Goal: Information Seeking & Learning: Learn about a topic

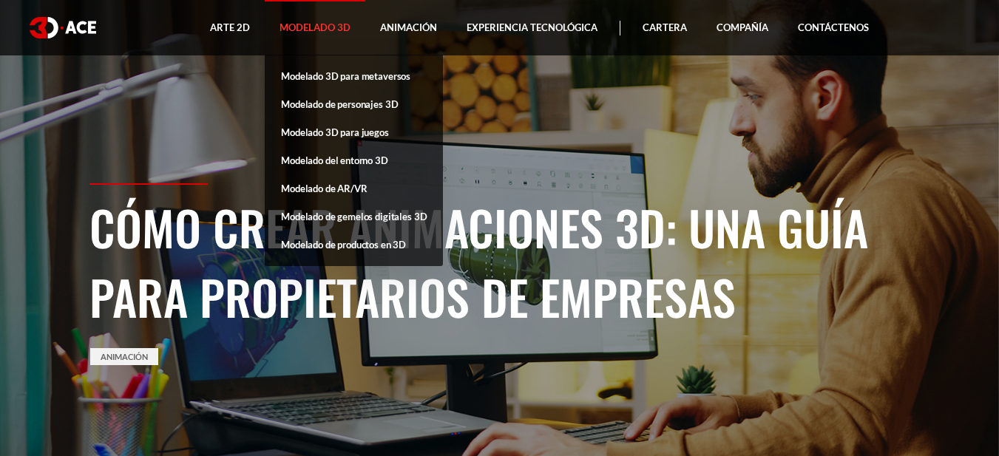
click at [322, 31] on font "Modelado 3D" at bounding box center [314, 27] width 71 height 12
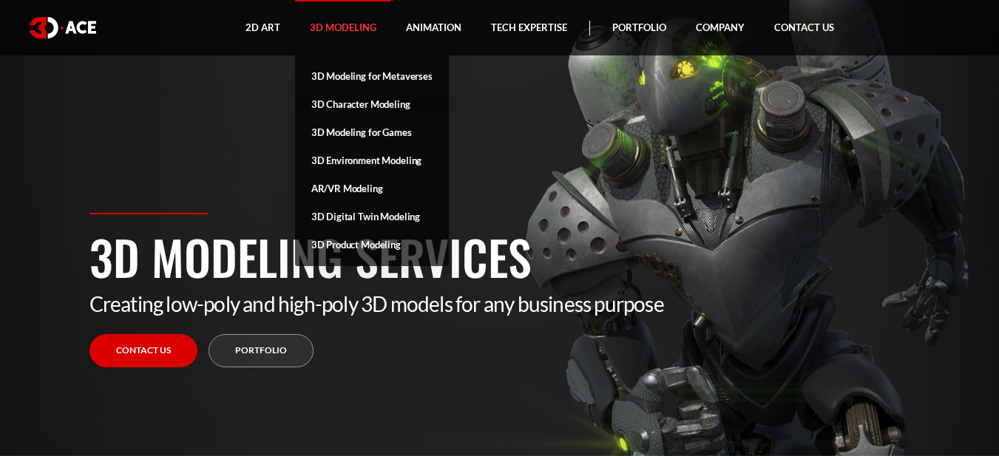
click at [389, 106] on link "3D Character Modeling" at bounding box center [372, 104] width 154 height 28
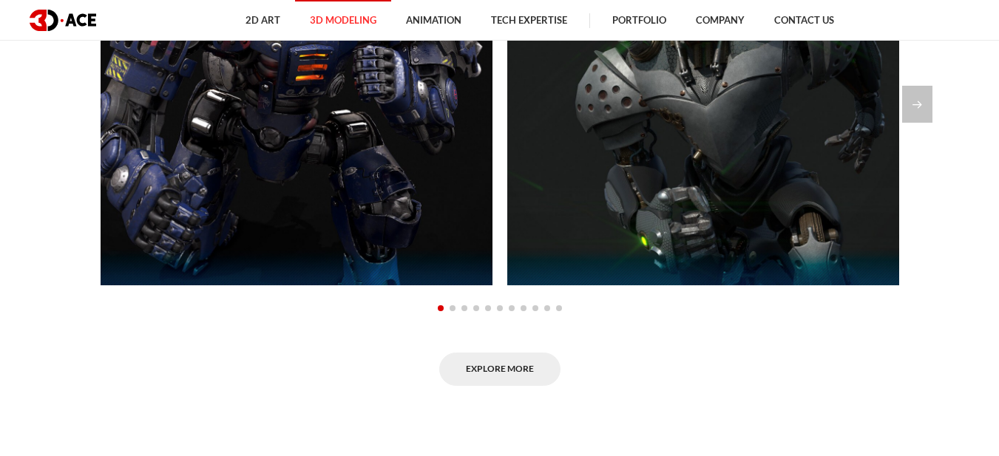
scroll to position [1109, 0]
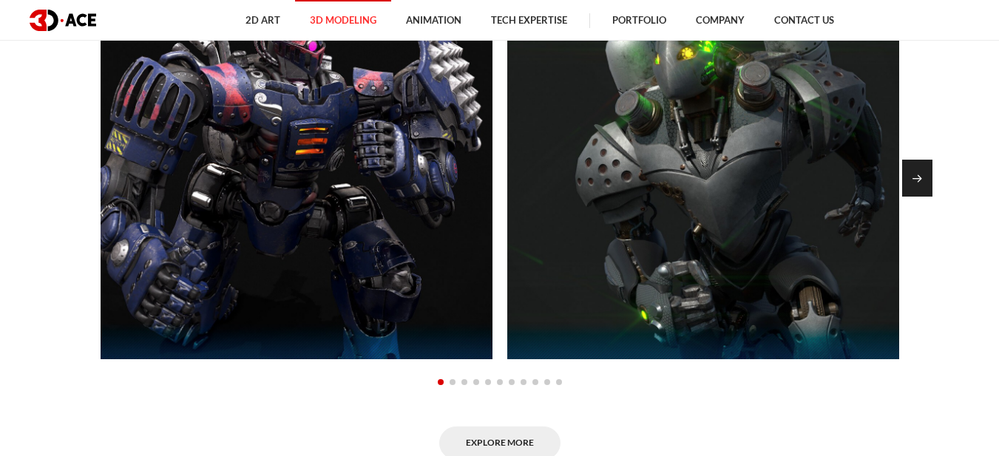
click at [910, 165] on div "Next slide" at bounding box center [917, 178] width 30 height 37
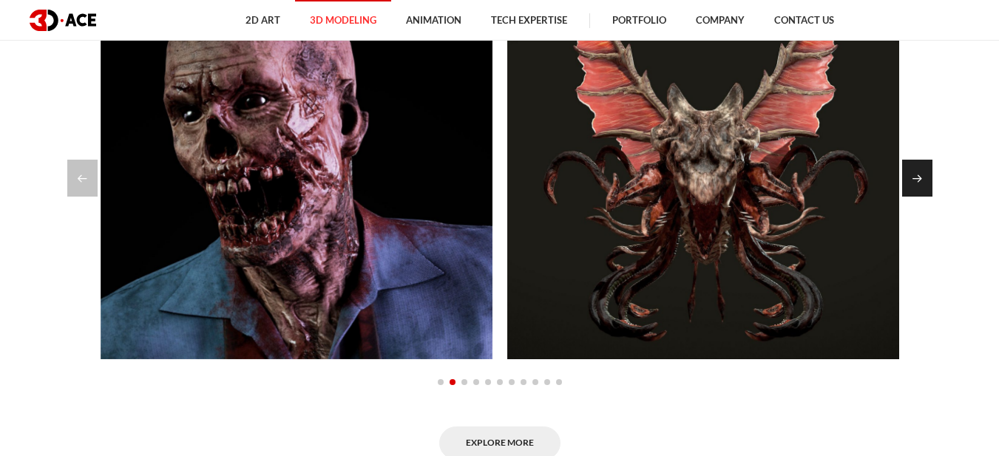
click at [909, 165] on div "Next slide" at bounding box center [917, 178] width 30 height 37
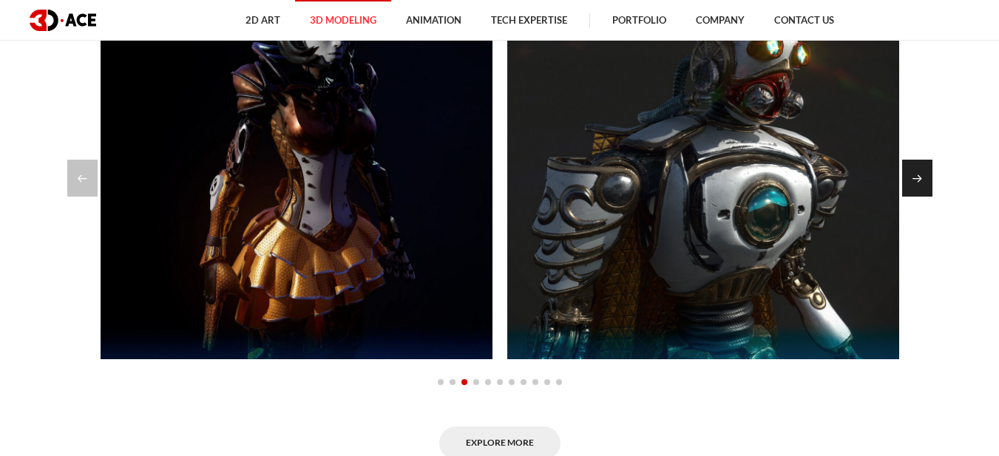
click at [909, 165] on div "Next slide" at bounding box center [917, 178] width 30 height 37
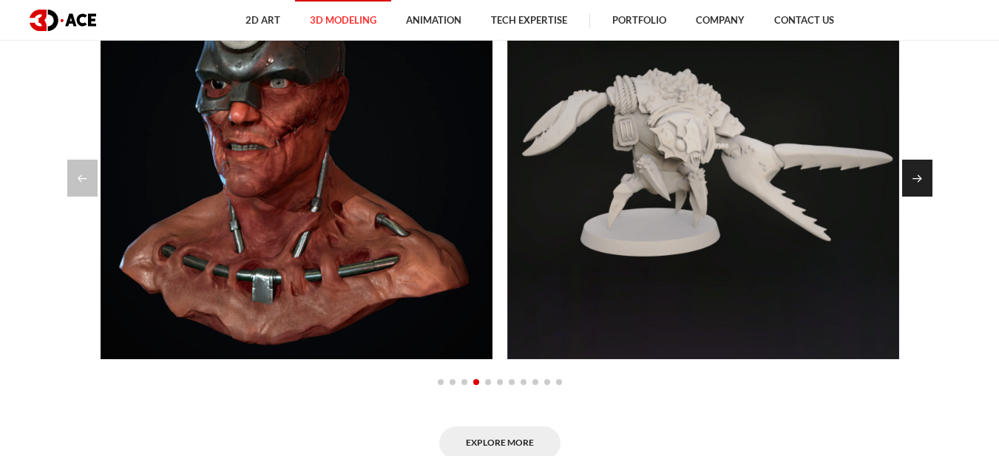
click at [909, 165] on div "Next slide" at bounding box center [917, 178] width 30 height 37
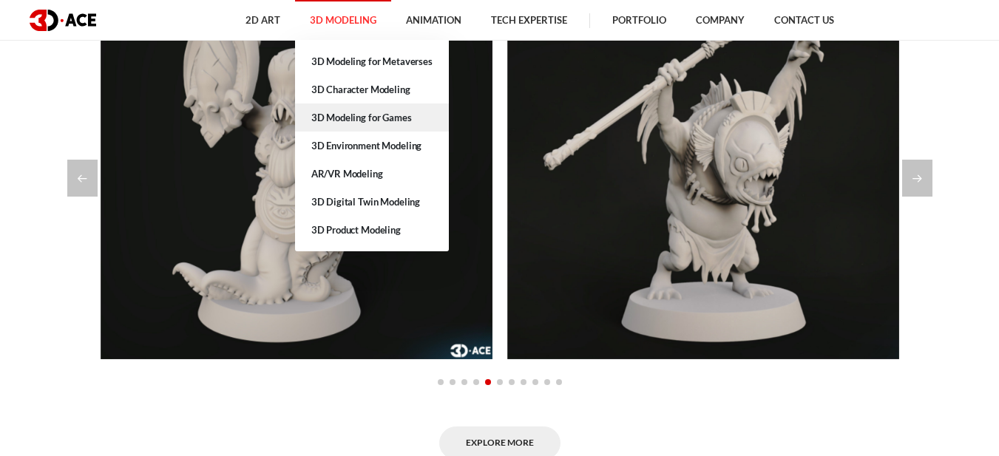
click at [339, 118] on link "3D Modeling for Games" at bounding box center [372, 118] width 154 height 28
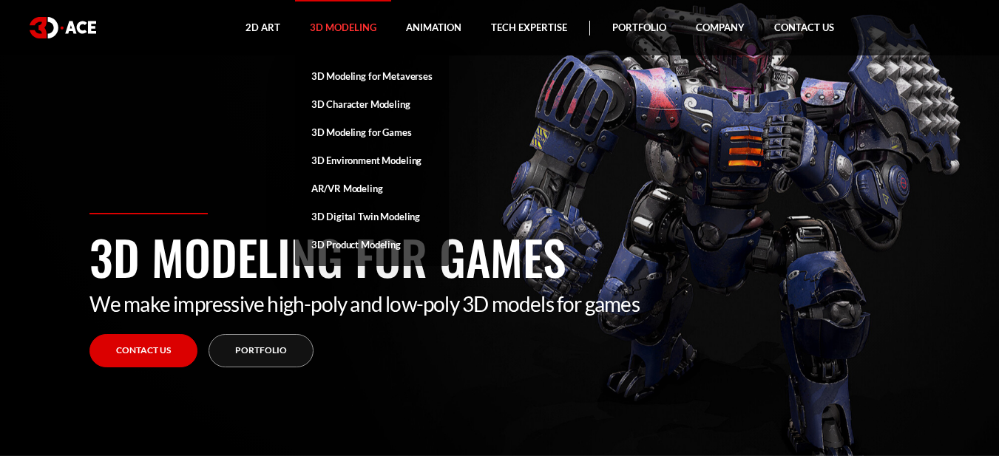
click at [339, 21] on link "3D Modeling" at bounding box center [343, 27] width 96 height 55
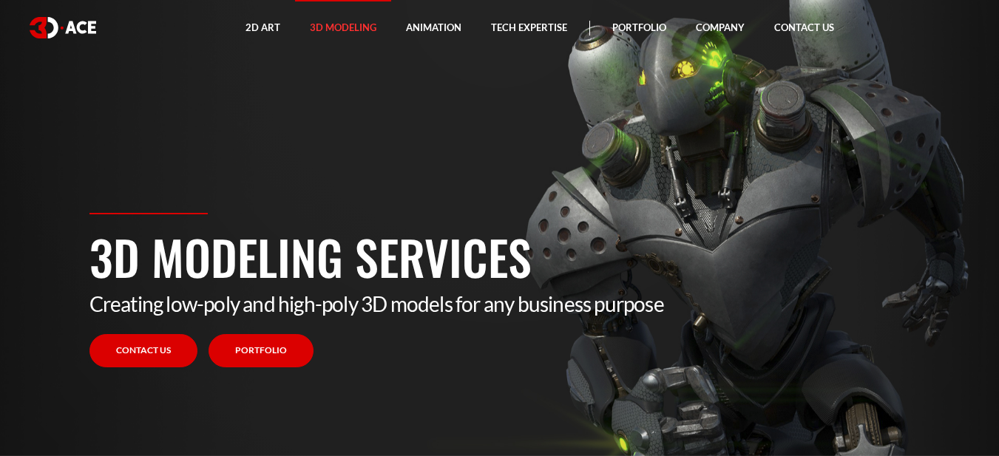
click at [260, 351] on link "Portfolio" at bounding box center [260, 350] width 105 height 33
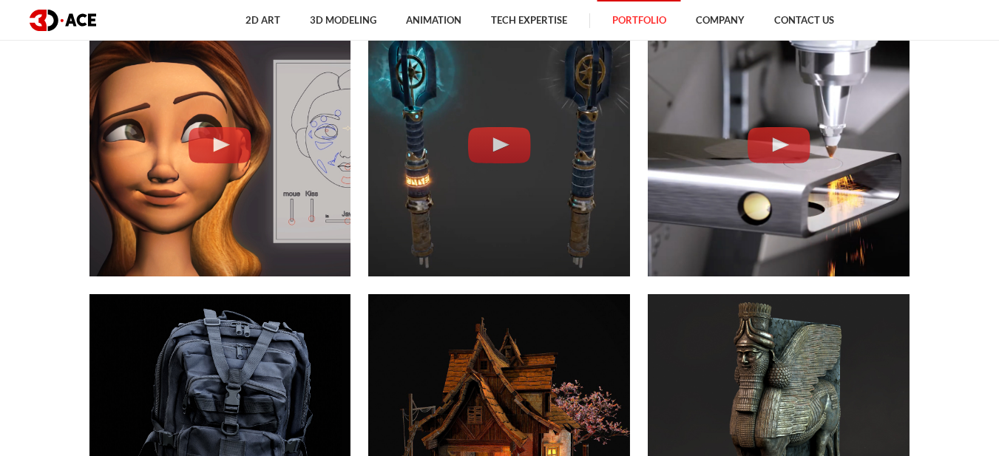
scroll to position [2588, 0]
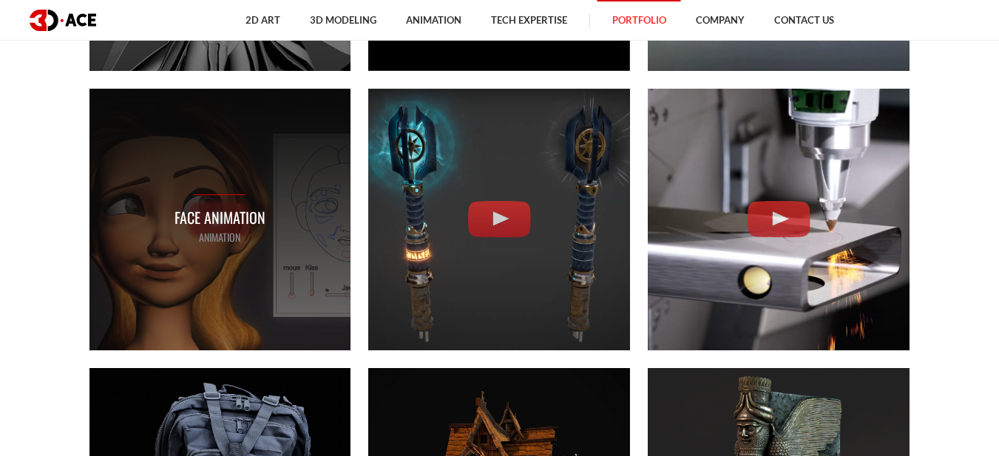
click at [216, 211] on p "Face Animation" at bounding box center [219, 217] width 91 height 23
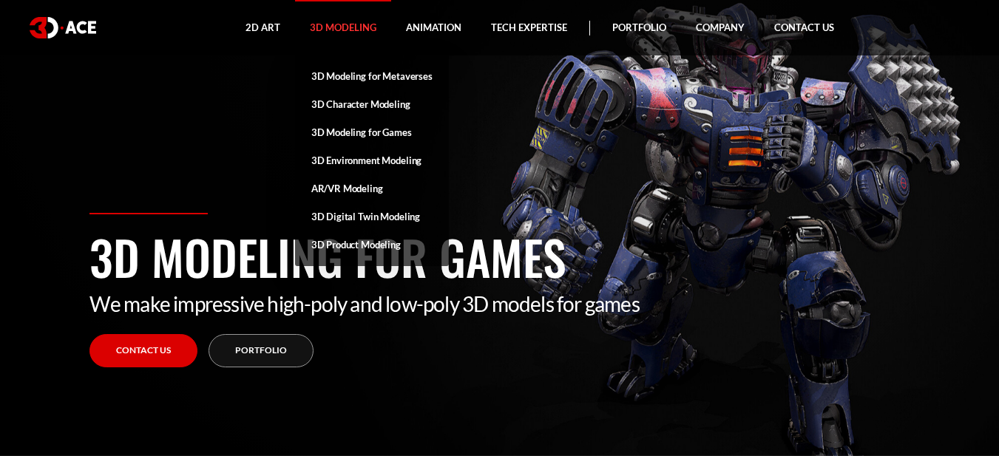
click at [327, 21] on link "3D Modeling" at bounding box center [343, 27] width 96 height 55
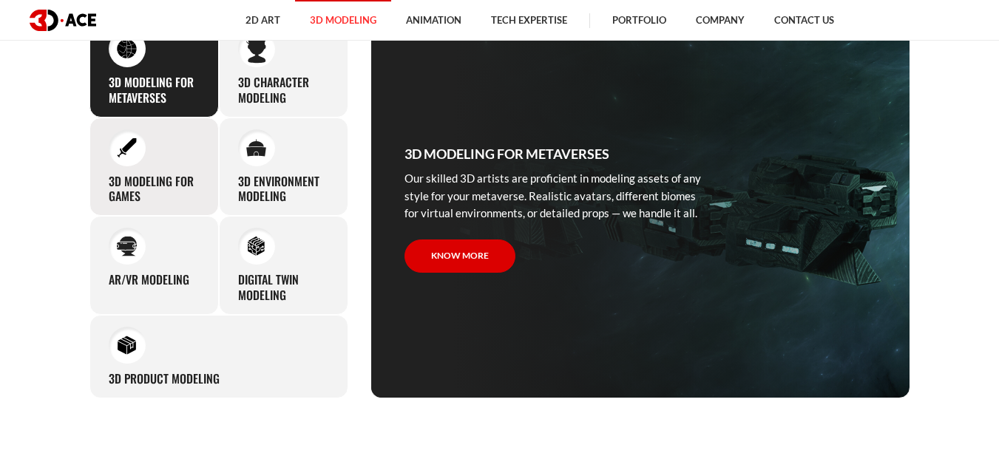
scroll to position [518, 0]
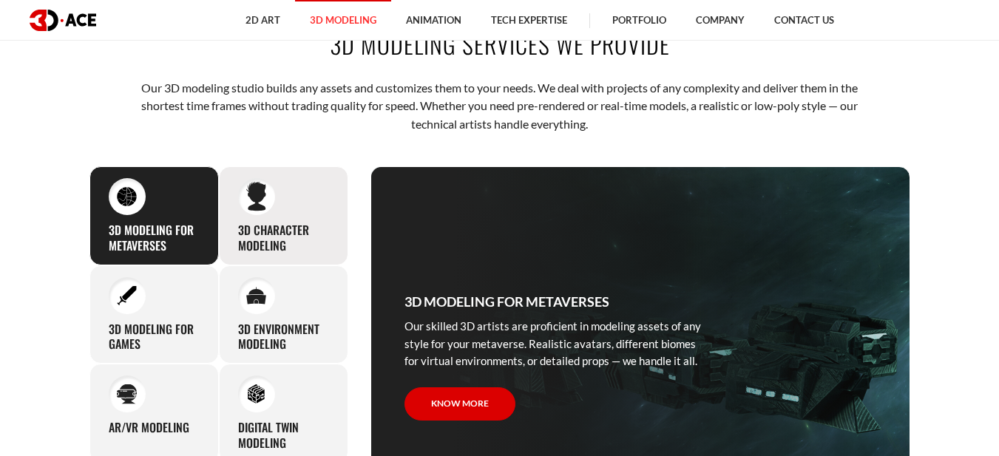
click at [302, 206] on div "3D character modeling We are fond of making memorable characters that captivate…" at bounding box center [283, 215] width 129 height 99
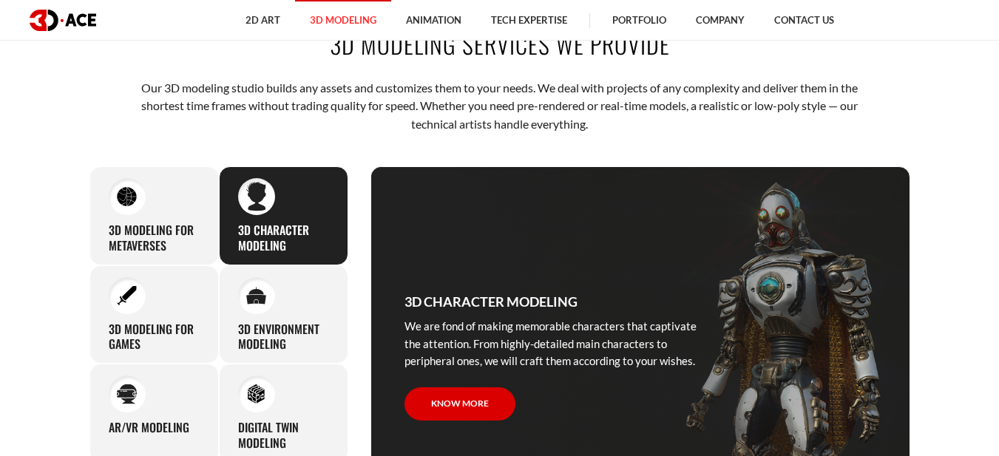
click at [248, 194] on img at bounding box center [256, 197] width 20 height 30
click at [305, 232] on h3 "3D character modeling" at bounding box center [283, 238] width 91 height 31
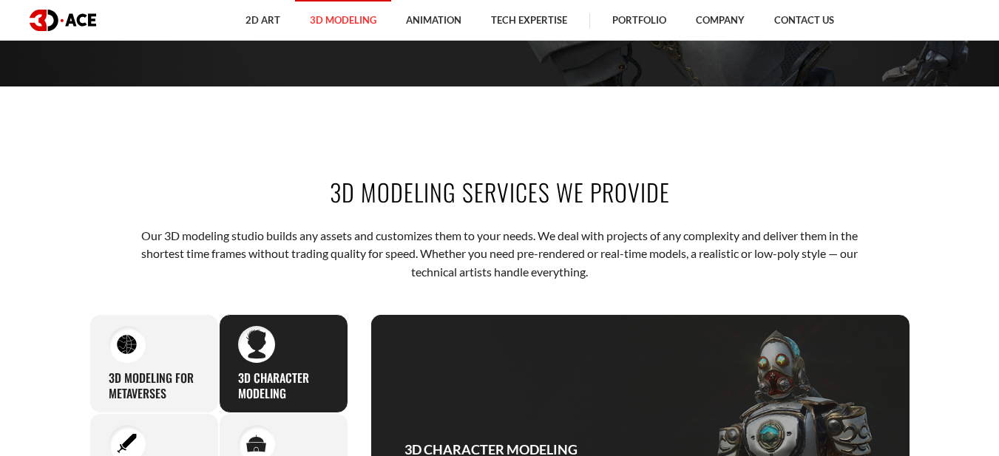
scroll to position [222, 0]
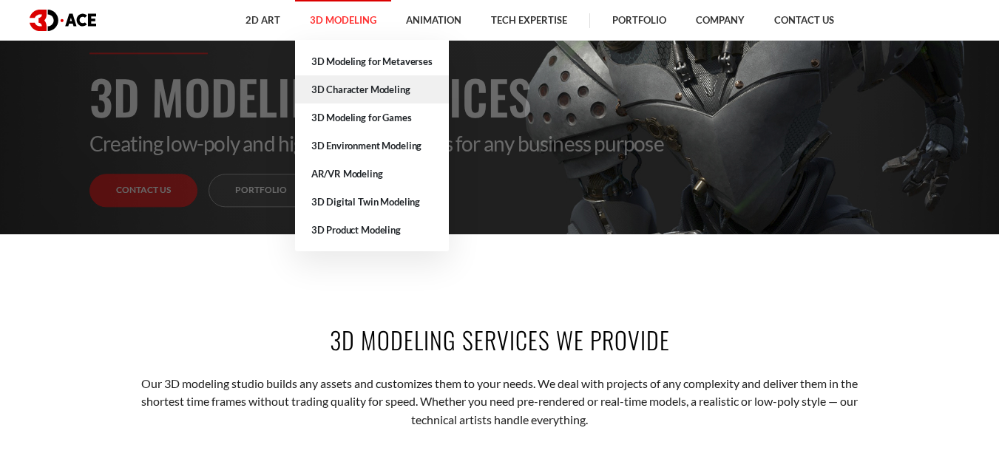
click at [346, 87] on link "3D Character Modeling" at bounding box center [372, 89] width 154 height 28
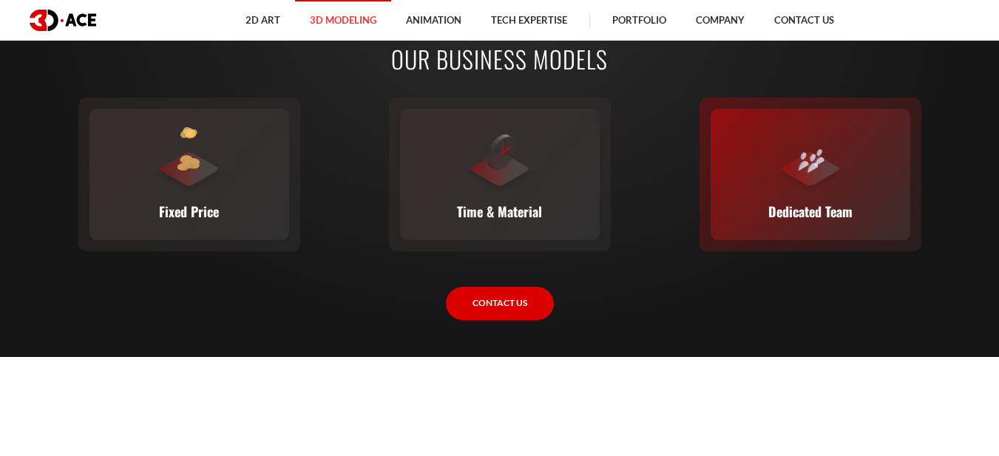
scroll to position [1996, 0]
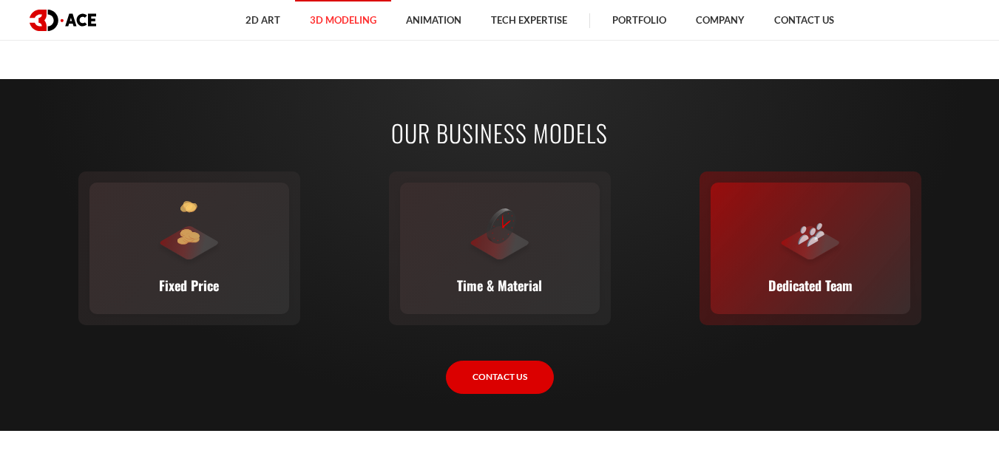
click at [810, 226] on img at bounding box center [812, 236] width 16 height 22
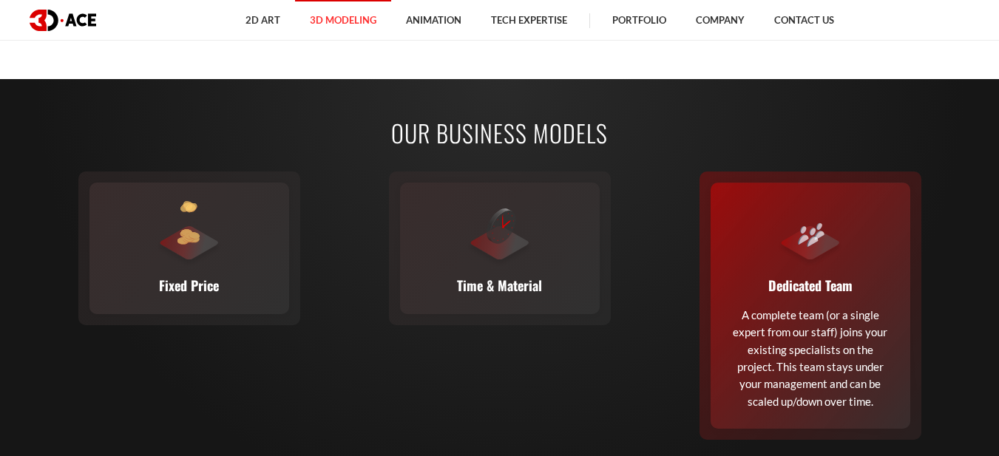
click at [795, 294] on p "Dedicated Team" at bounding box center [810, 285] width 84 height 21
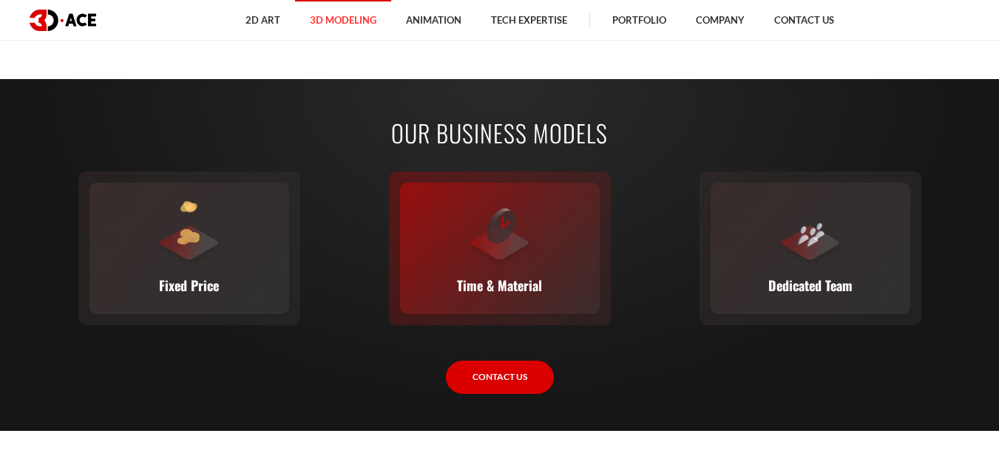
click at [495, 239] on img at bounding box center [501, 225] width 30 height 35
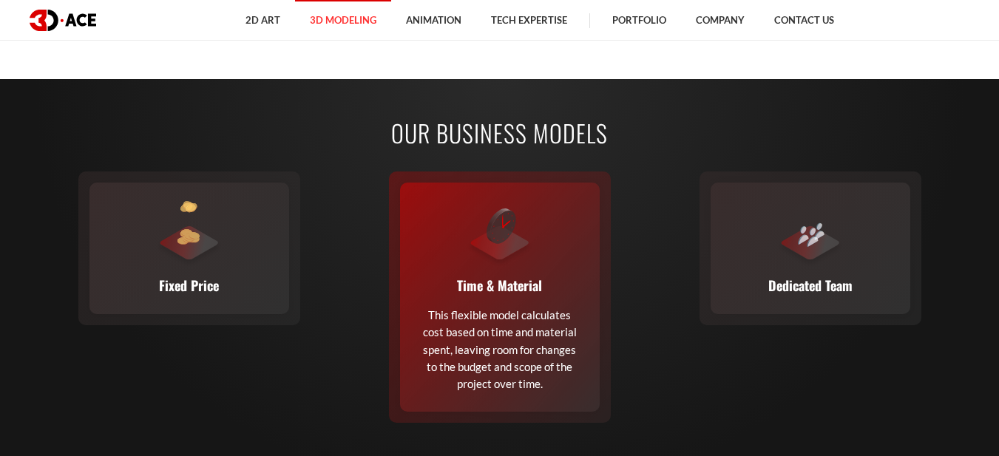
click at [501, 319] on p "This flexible model calculates cost based on time and material spent, leaving r…" at bounding box center [499, 350] width 163 height 87
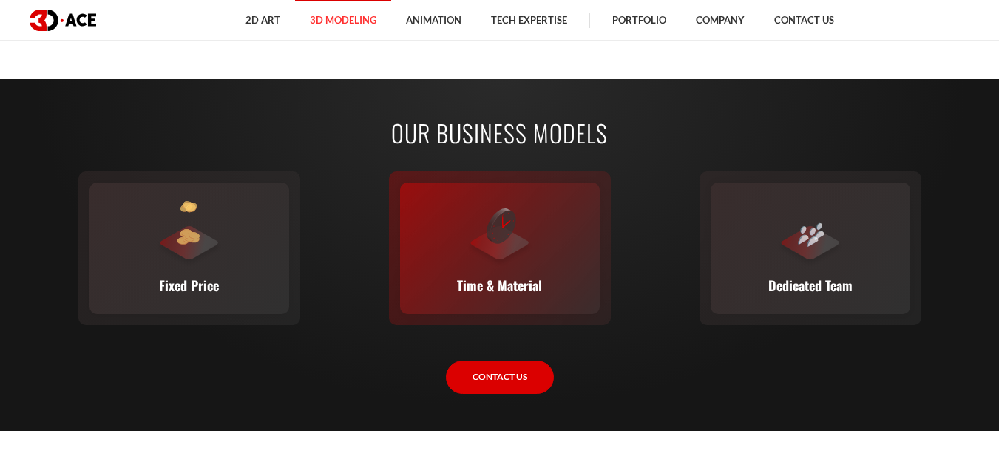
click at [498, 248] on div at bounding box center [500, 234] width 67 height 67
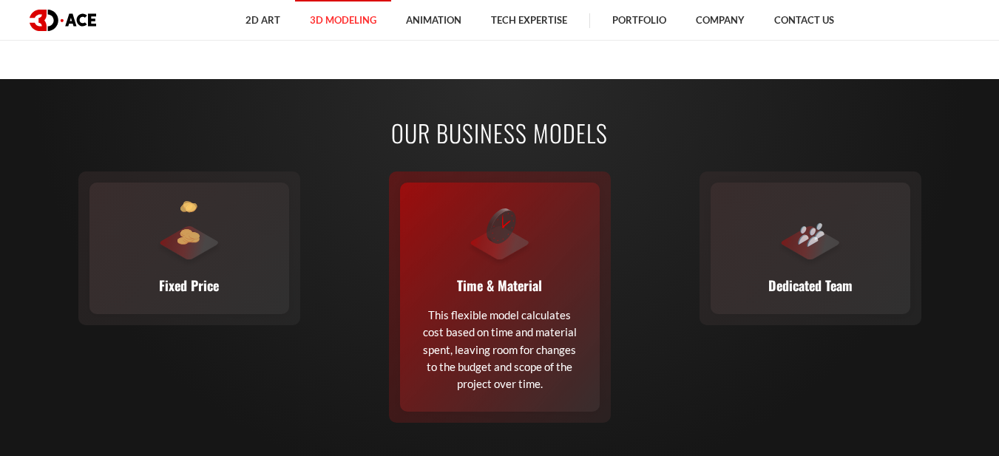
click at [498, 248] on div at bounding box center [500, 234] width 67 height 67
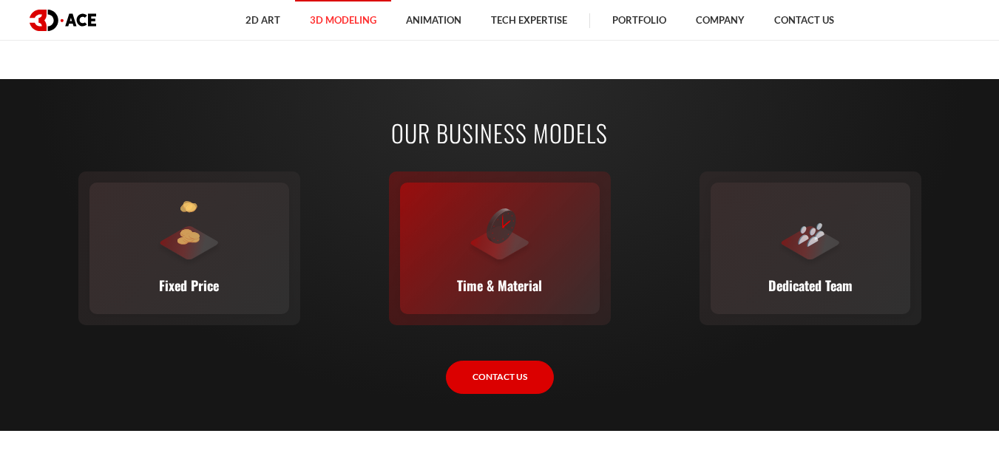
click at [498, 248] on div at bounding box center [500, 234] width 67 height 67
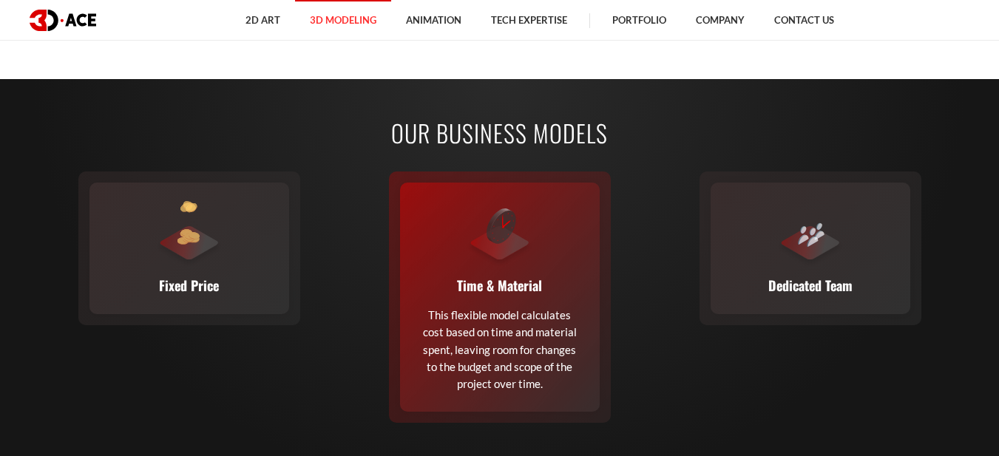
scroll to position [2070, 0]
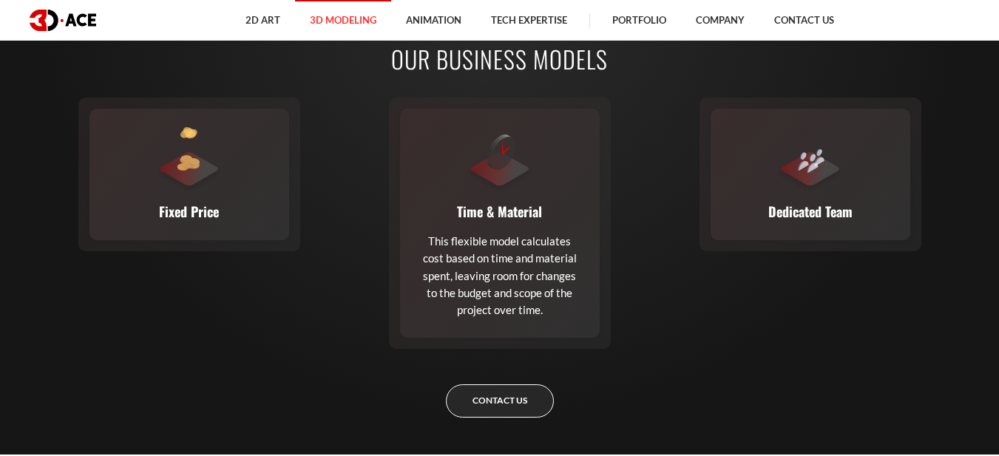
click at [484, 411] on link "Contact Us" at bounding box center [500, 400] width 108 height 33
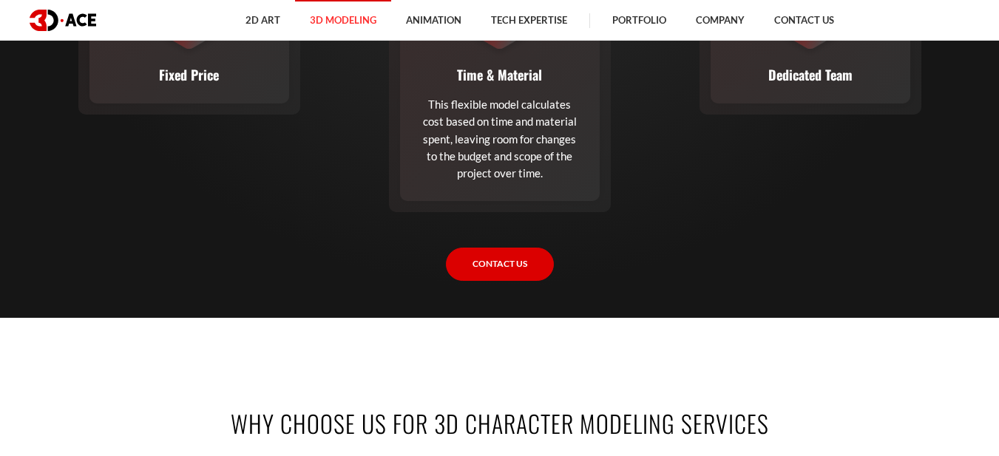
scroll to position [2133, 0]
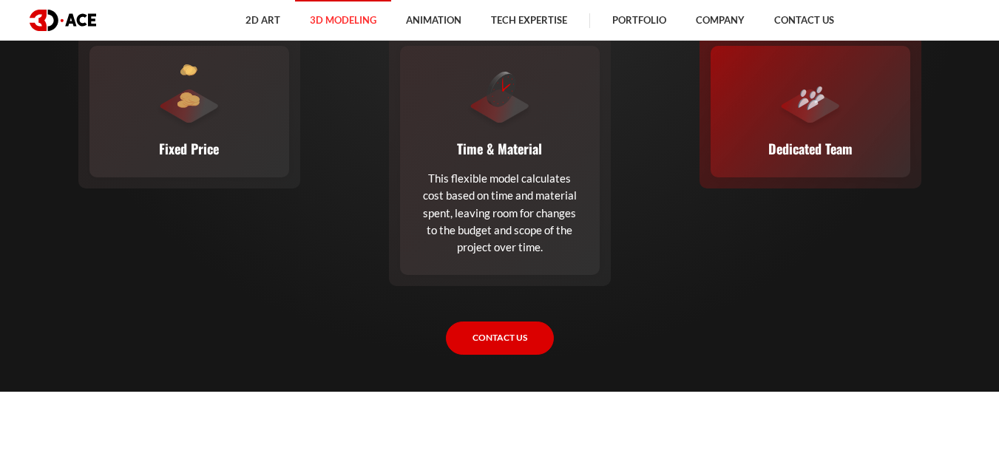
click at [847, 112] on div "Dedicated Team A complete team (or a single expert from our staff) joins your e…" at bounding box center [811, 112] width 200 height 132
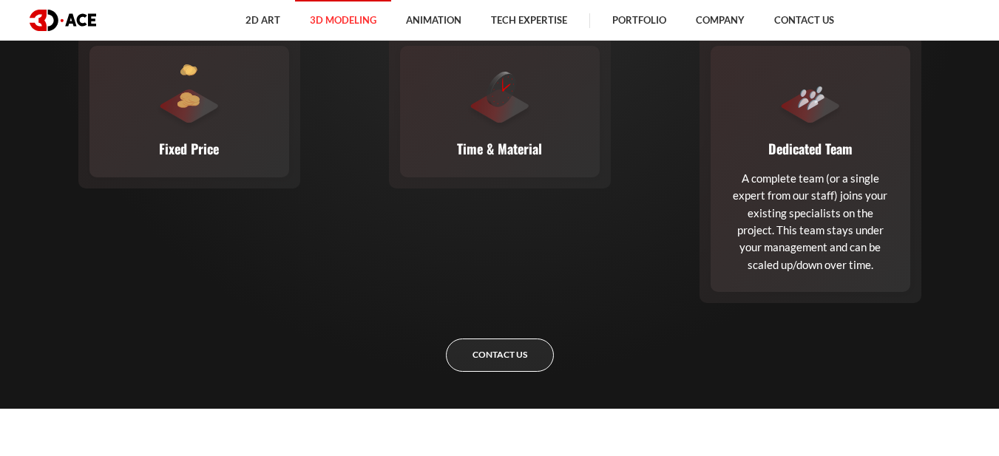
click at [515, 353] on link "Contact Us" at bounding box center [500, 355] width 108 height 33
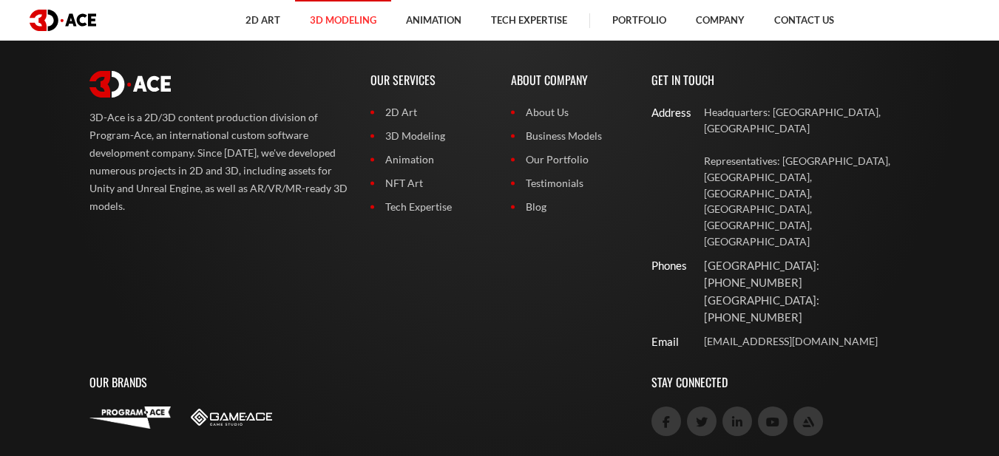
scroll to position [5398, 0]
